Goal: Task Accomplishment & Management: Use online tool/utility

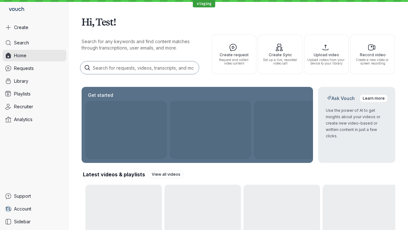
click at [34, 27] on button "Create" at bounding box center [35, 27] width 64 height 11
